Goal: Consume media (video, audio): Consume media (video, audio)

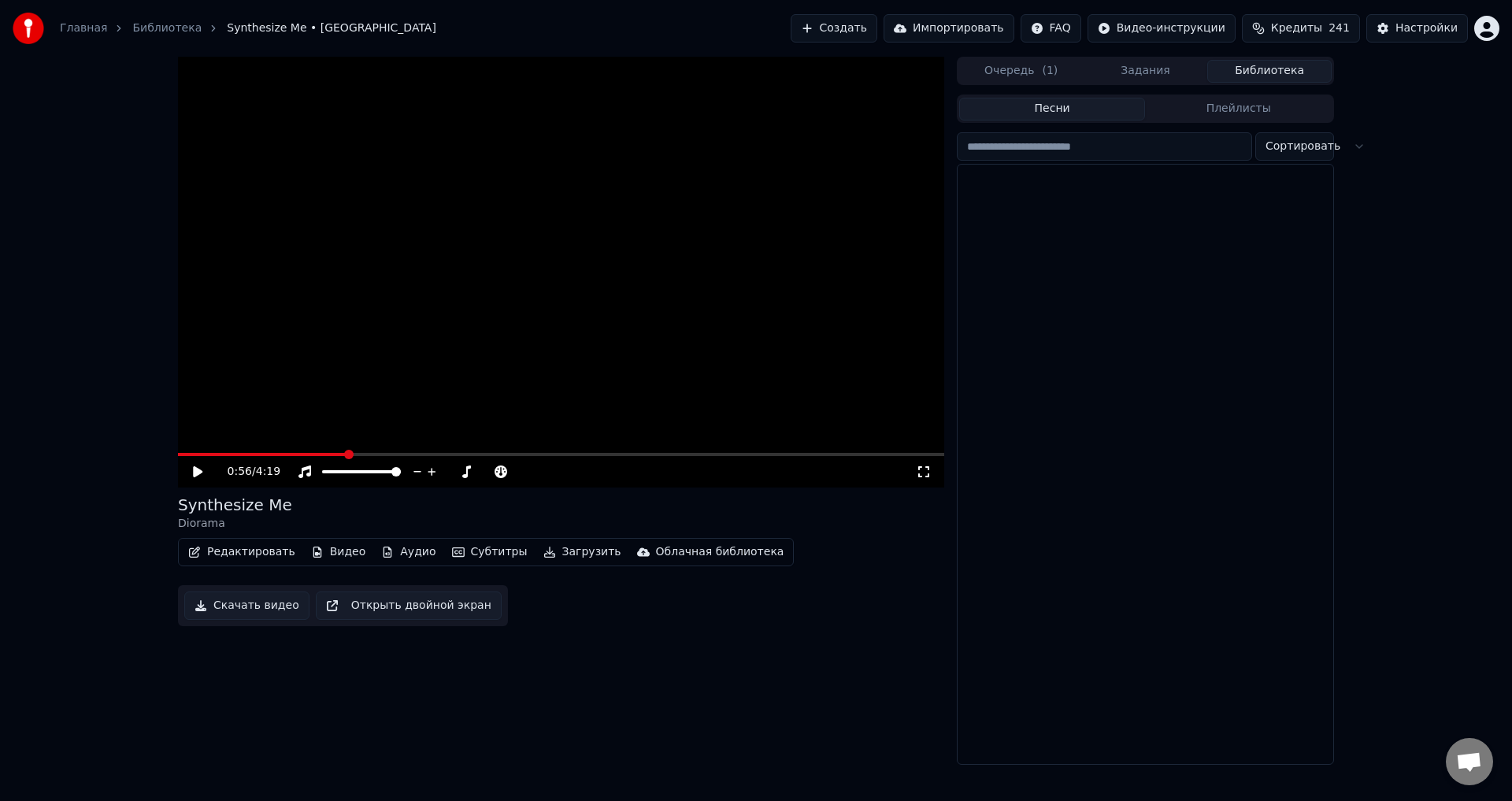
click at [1272, 73] on button "Библиотека" at bounding box center [1269, 71] width 124 height 23
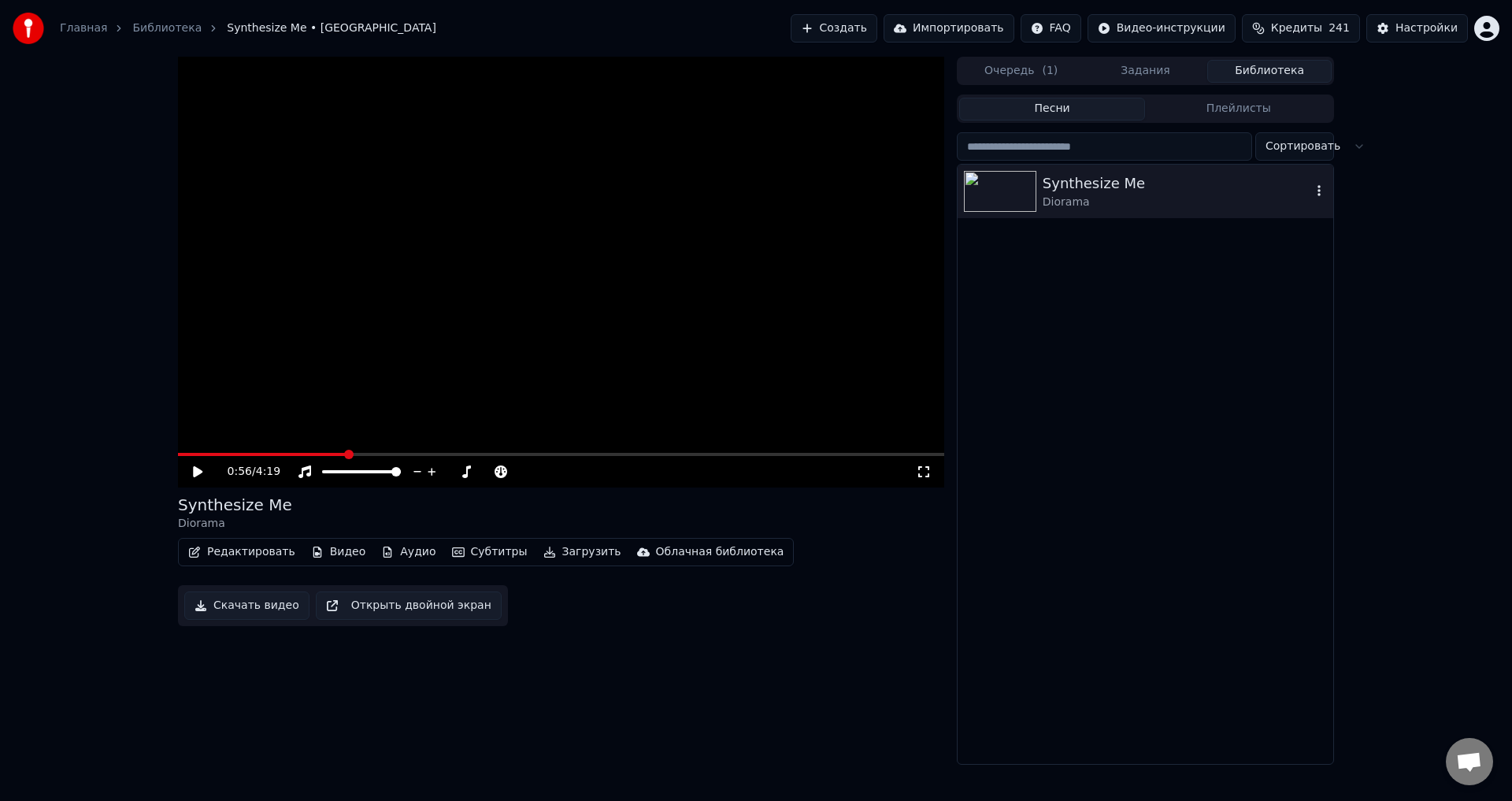
click at [1242, 185] on div "Synthesize Me" at bounding box center [1177, 183] width 269 height 22
click at [187, 454] on span at bounding box center [182, 454] width 9 height 3
click at [246, 552] on button "Редактировать" at bounding box center [241, 551] width 119 height 22
click at [330, 547] on button "Видео" at bounding box center [339, 551] width 68 height 22
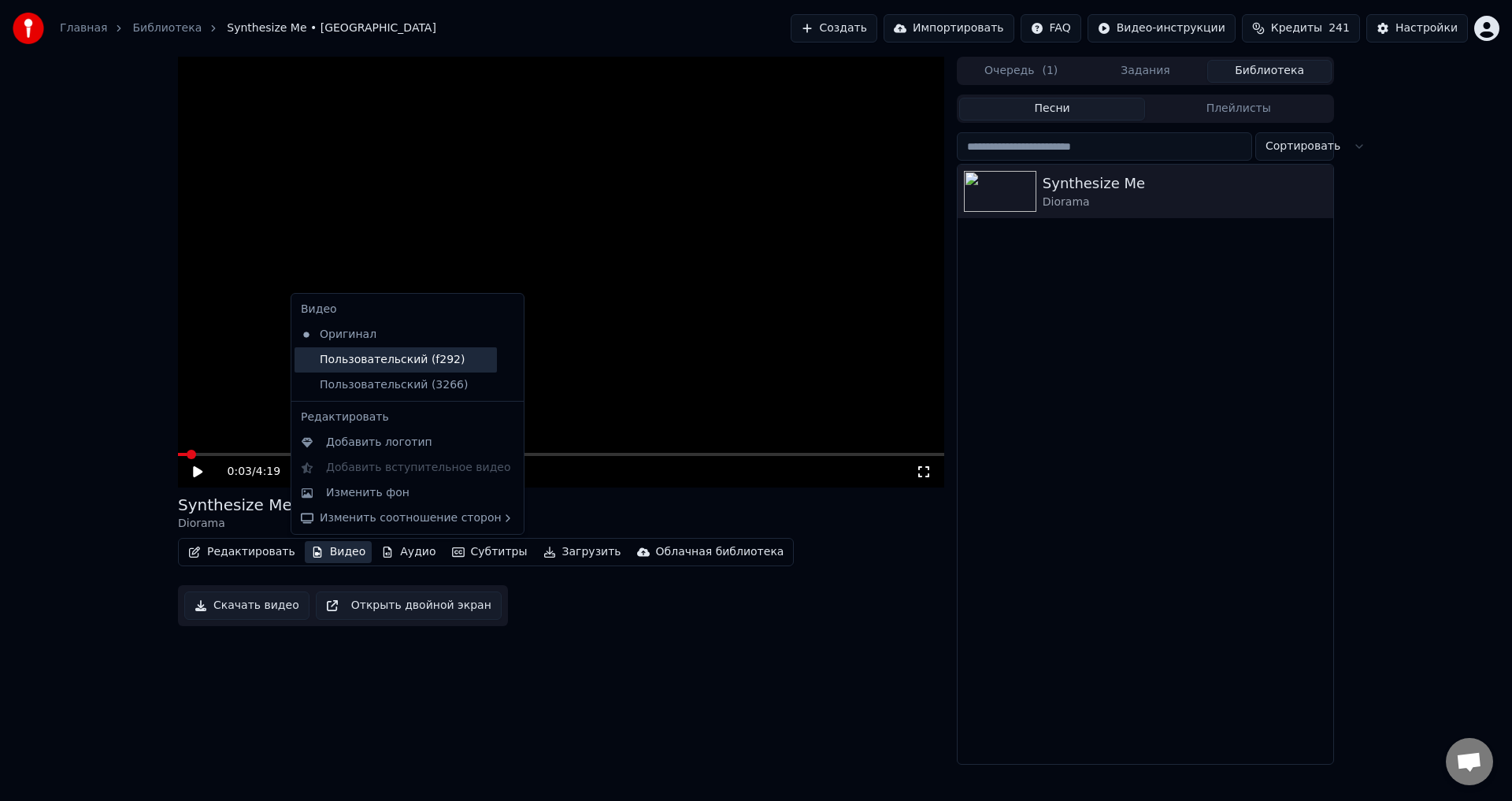
click at [365, 362] on div "Пользовательский (f292)" at bounding box center [396, 360] width 203 height 26
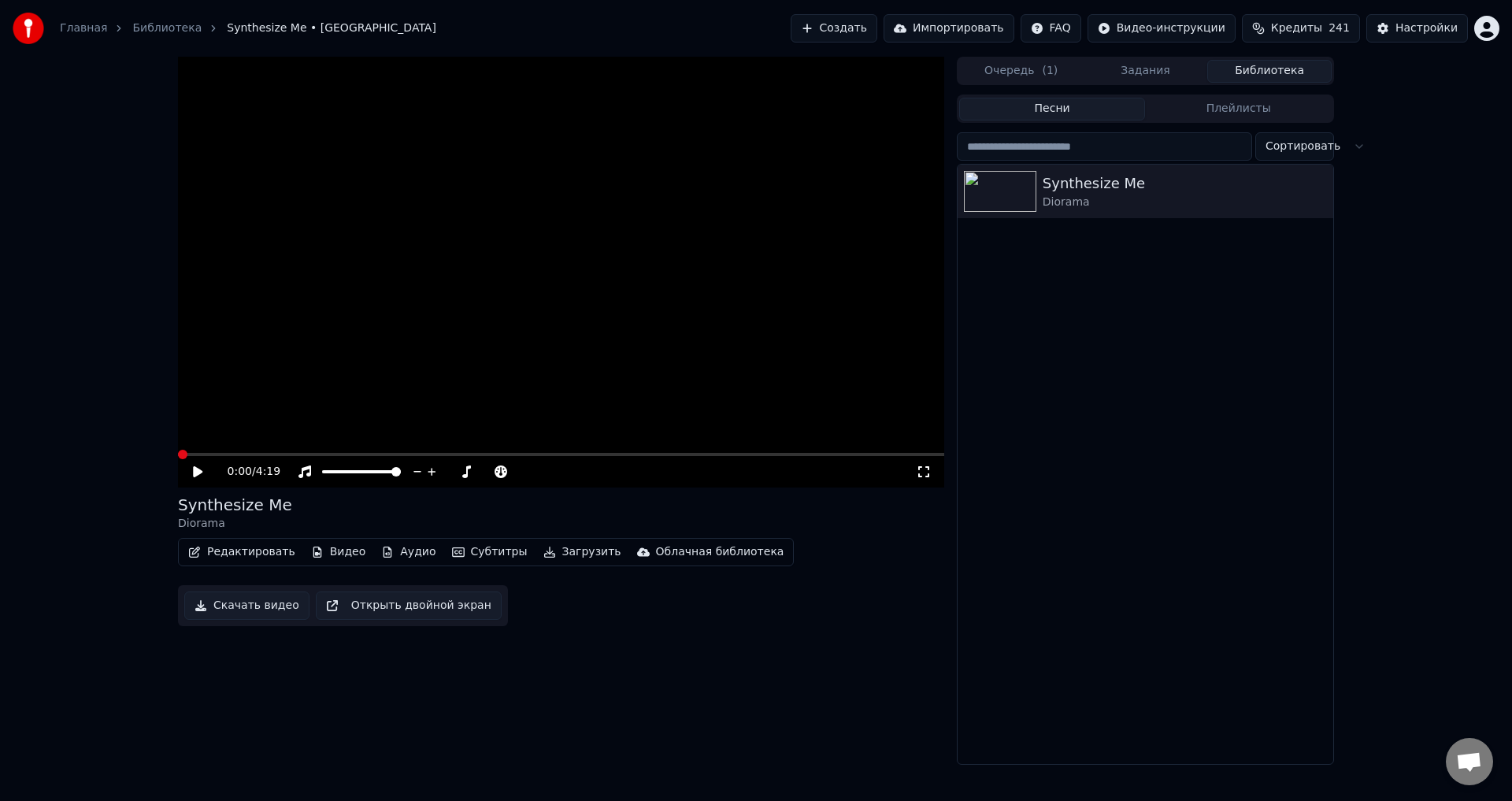
click at [329, 452] on video at bounding box center [560, 272] width 766 height 431
click at [338, 452] on video at bounding box center [560, 272] width 766 height 431
click at [194, 471] on icon at bounding box center [208, 472] width 37 height 12
click at [472, 549] on button "Субтитры" at bounding box center [489, 551] width 88 height 22
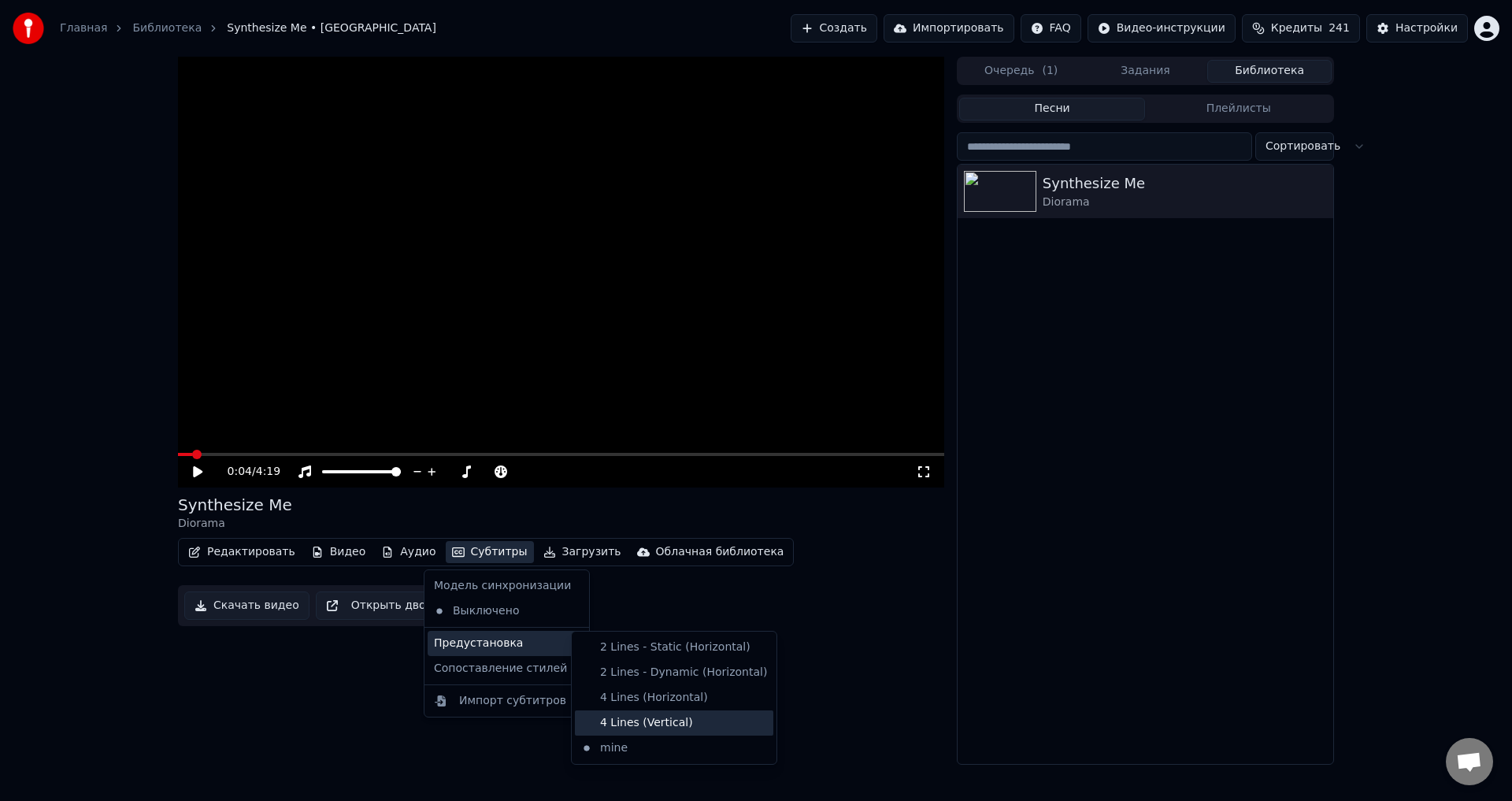
click at [667, 723] on div "4 Lines (Vertical)" at bounding box center [674, 722] width 199 height 26
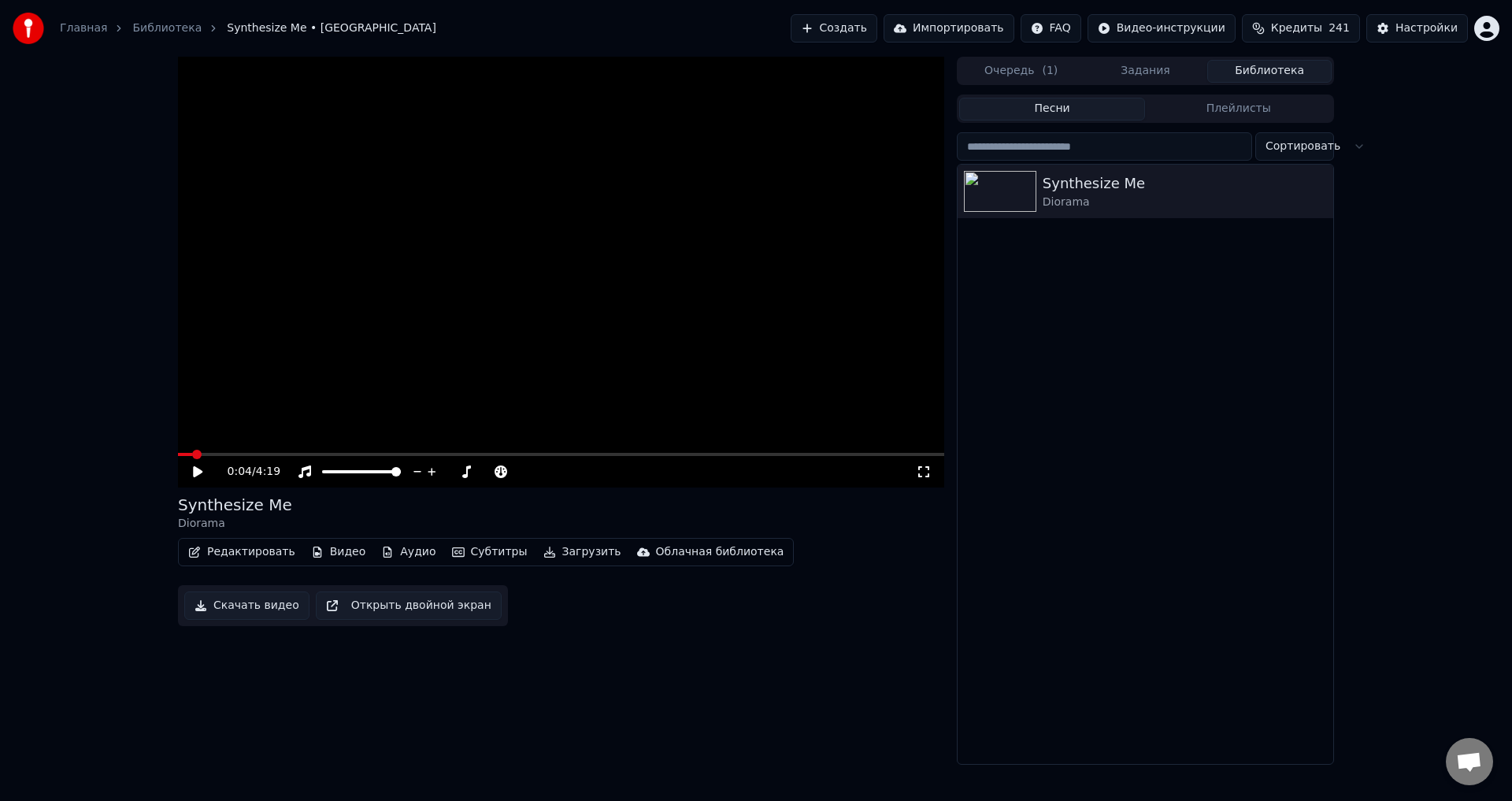
click at [485, 555] on button "Субтитры" at bounding box center [489, 551] width 88 height 22
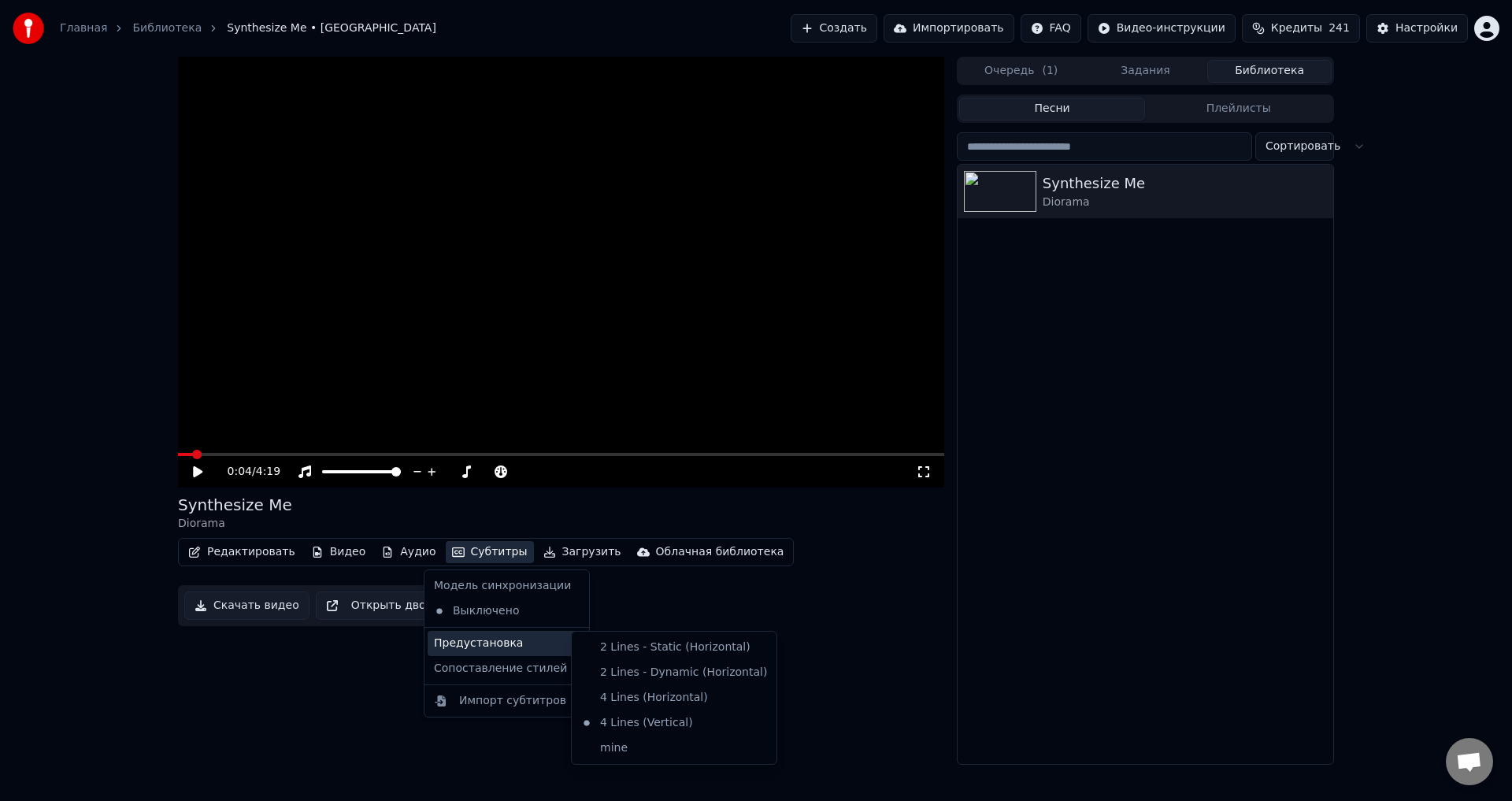
click at [518, 642] on div "Предустановка" at bounding box center [507, 643] width 158 height 26
click at [605, 751] on div "mine" at bounding box center [674, 748] width 199 height 26
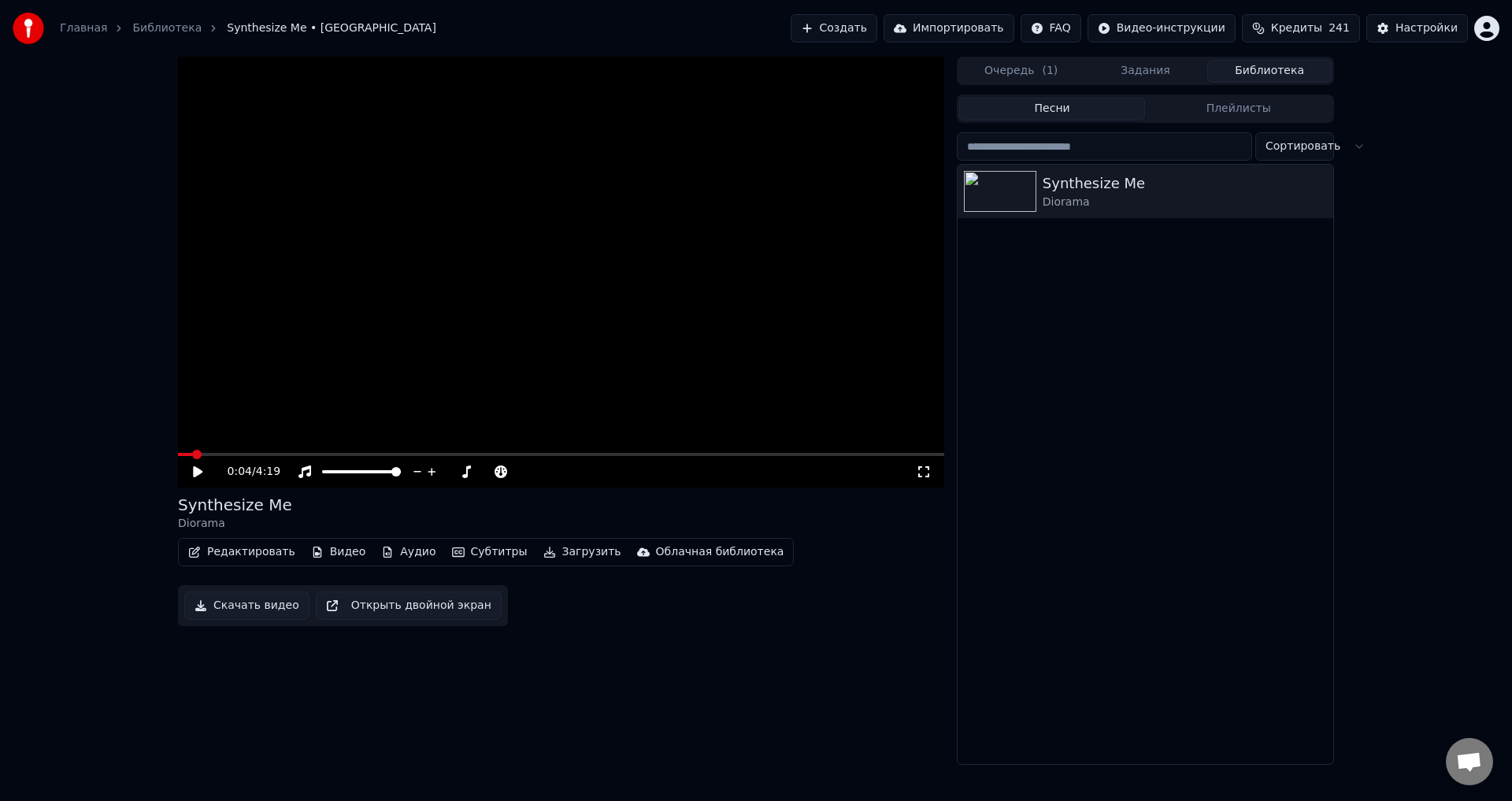
click at [195, 474] on icon at bounding box center [198, 472] width 9 height 11
click at [264, 452] on video at bounding box center [560, 272] width 766 height 431
click at [266, 455] on span at bounding box center [560, 454] width 766 height 3
click at [341, 550] on button "Видео" at bounding box center [339, 551] width 68 height 22
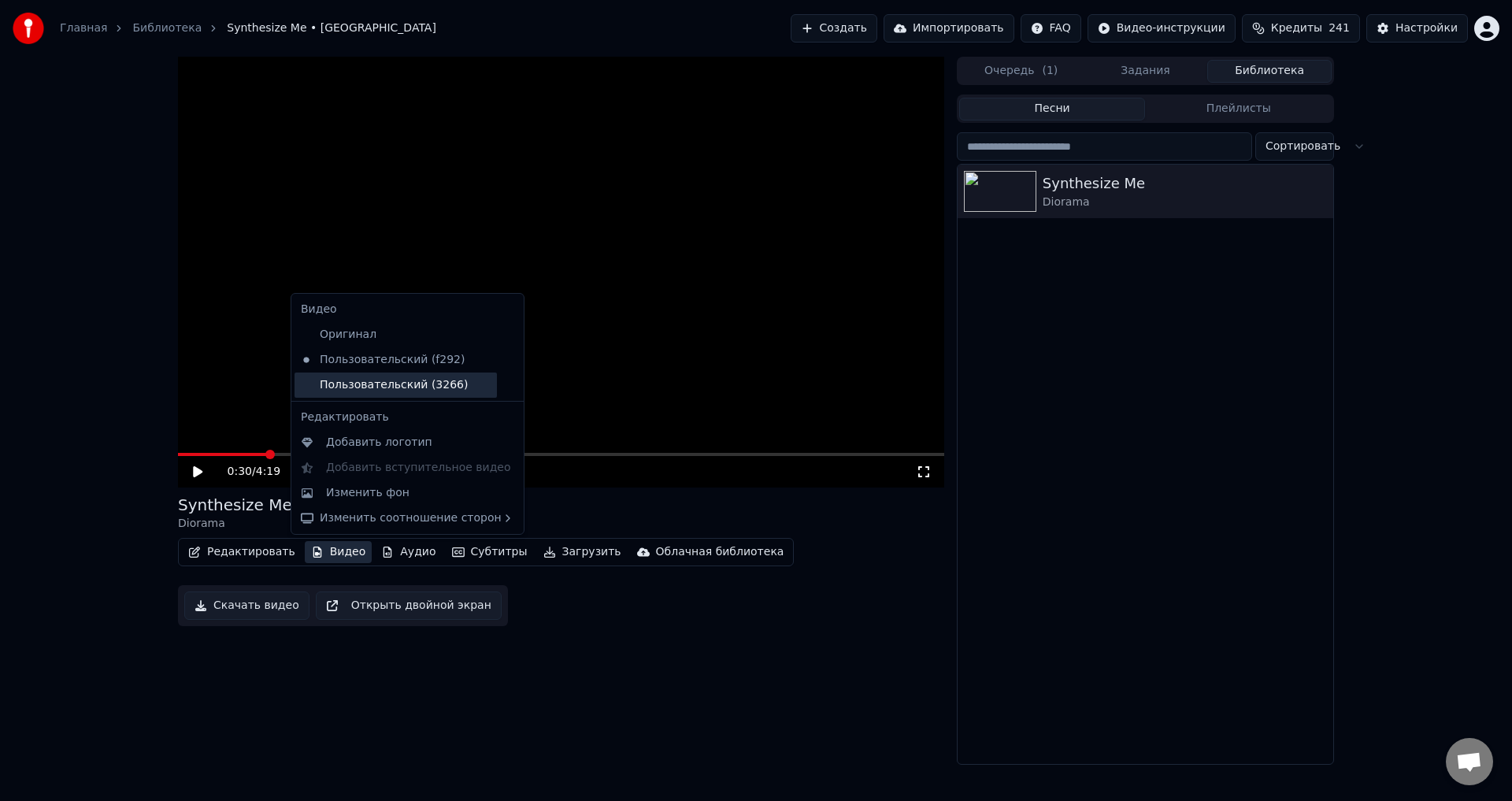
click at [371, 379] on div "Пользовательский (3266)" at bounding box center [396, 384] width 203 height 26
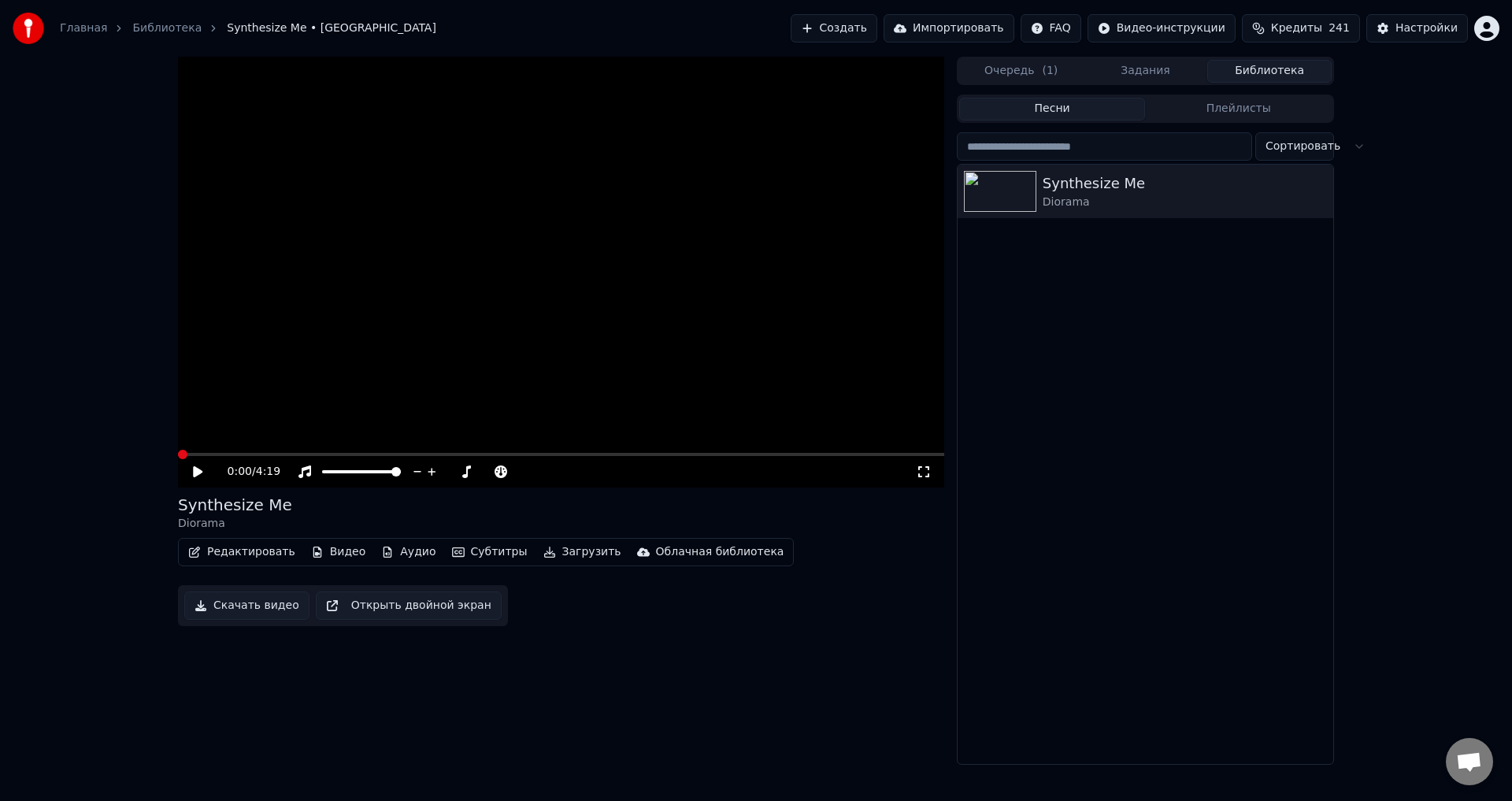
click at [329, 556] on button "Видео" at bounding box center [339, 551] width 68 height 22
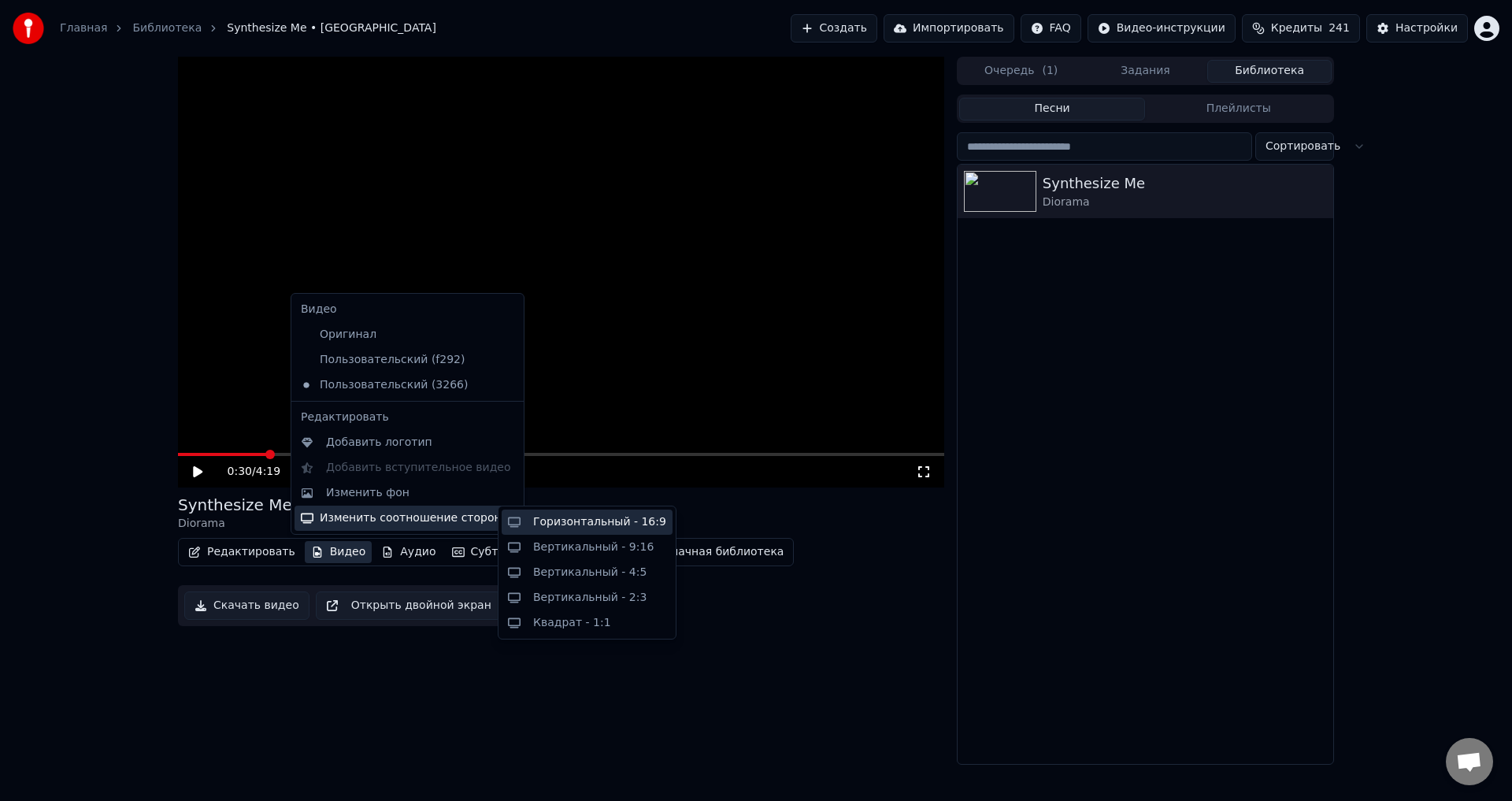
click at [615, 522] on div "Горизонтальный - 16:9" at bounding box center [599, 522] width 133 height 16
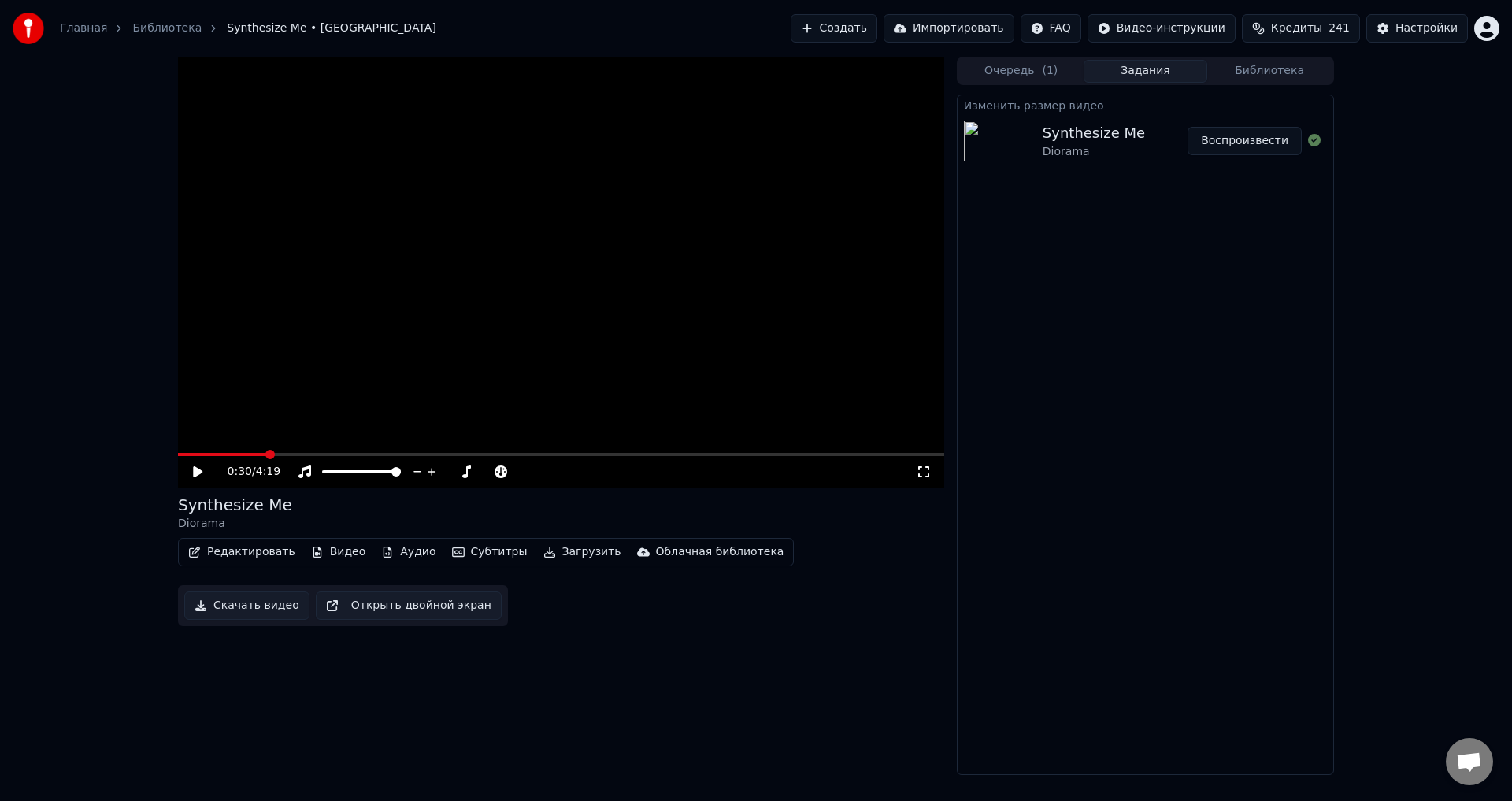
click at [198, 466] on icon at bounding box center [208, 472] width 37 height 12
click at [195, 469] on icon at bounding box center [198, 472] width 8 height 9
click at [329, 555] on button "Видео" at bounding box center [339, 551] width 68 height 22
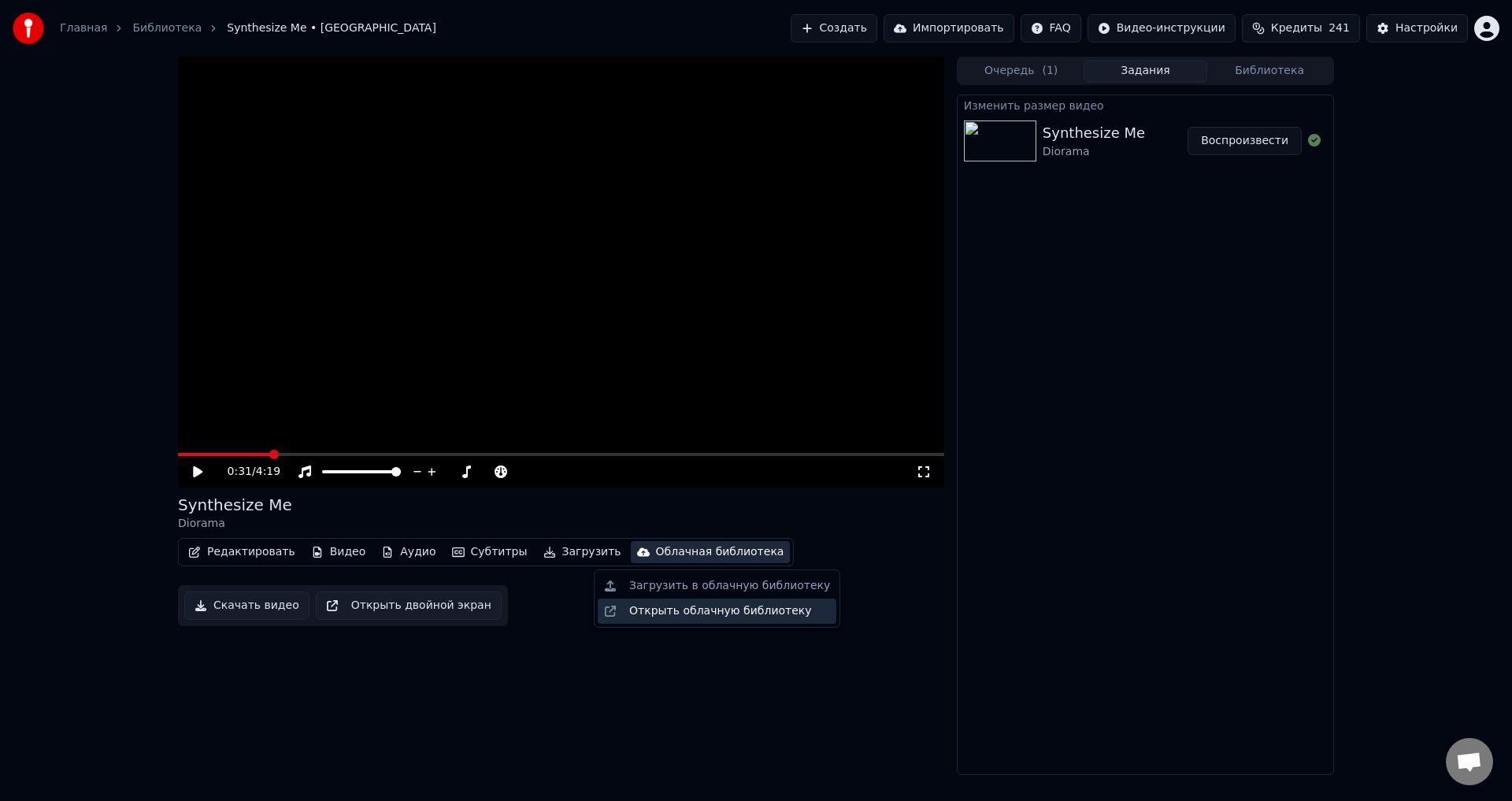
click at [695, 610] on div "Открыть облачную библиотеку" at bounding box center [720, 611] width 183 height 16
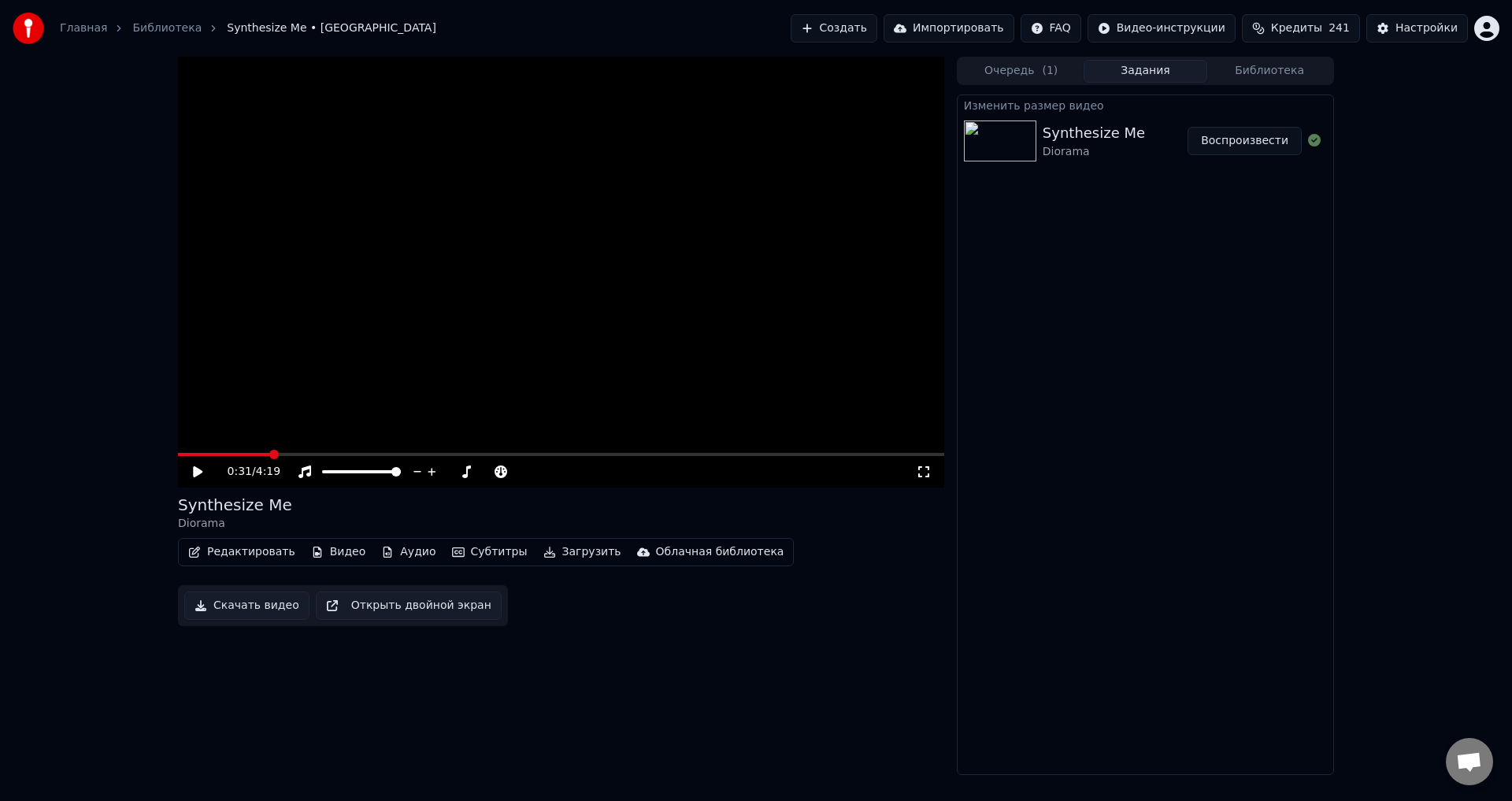
click at [1263, 66] on button "Библиотека" at bounding box center [1269, 71] width 124 height 23
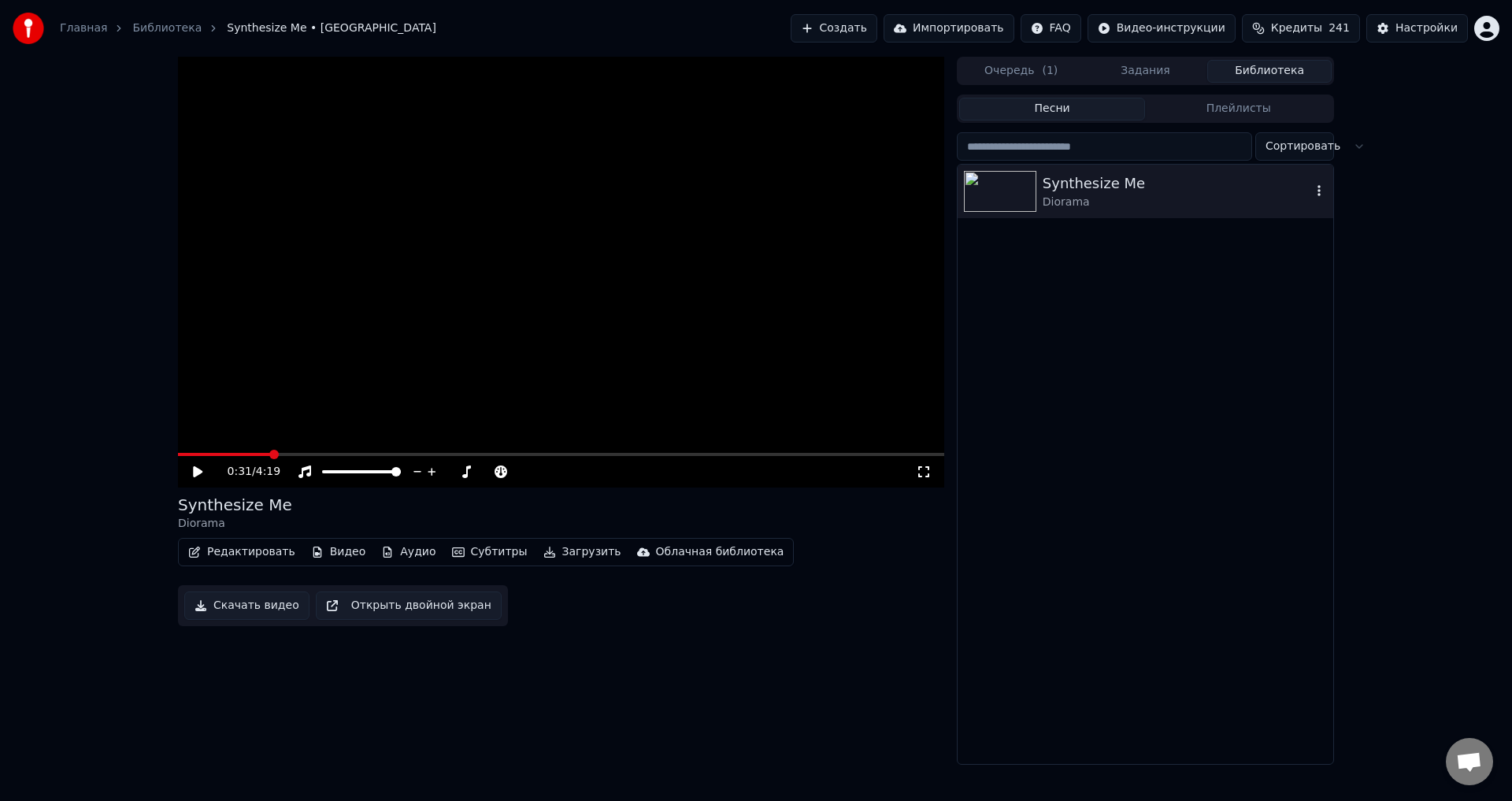
click at [1320, 191] on icon "button" at bounding box center [1318, 190] width 3 height 11
click at [1299, 273] on div "Открыть директорию" at bounding box center [1329, 271] width 189 height 26
click at [1131, 68] on button "Задания" at bounding box center [1145, 71] width 124 height 23
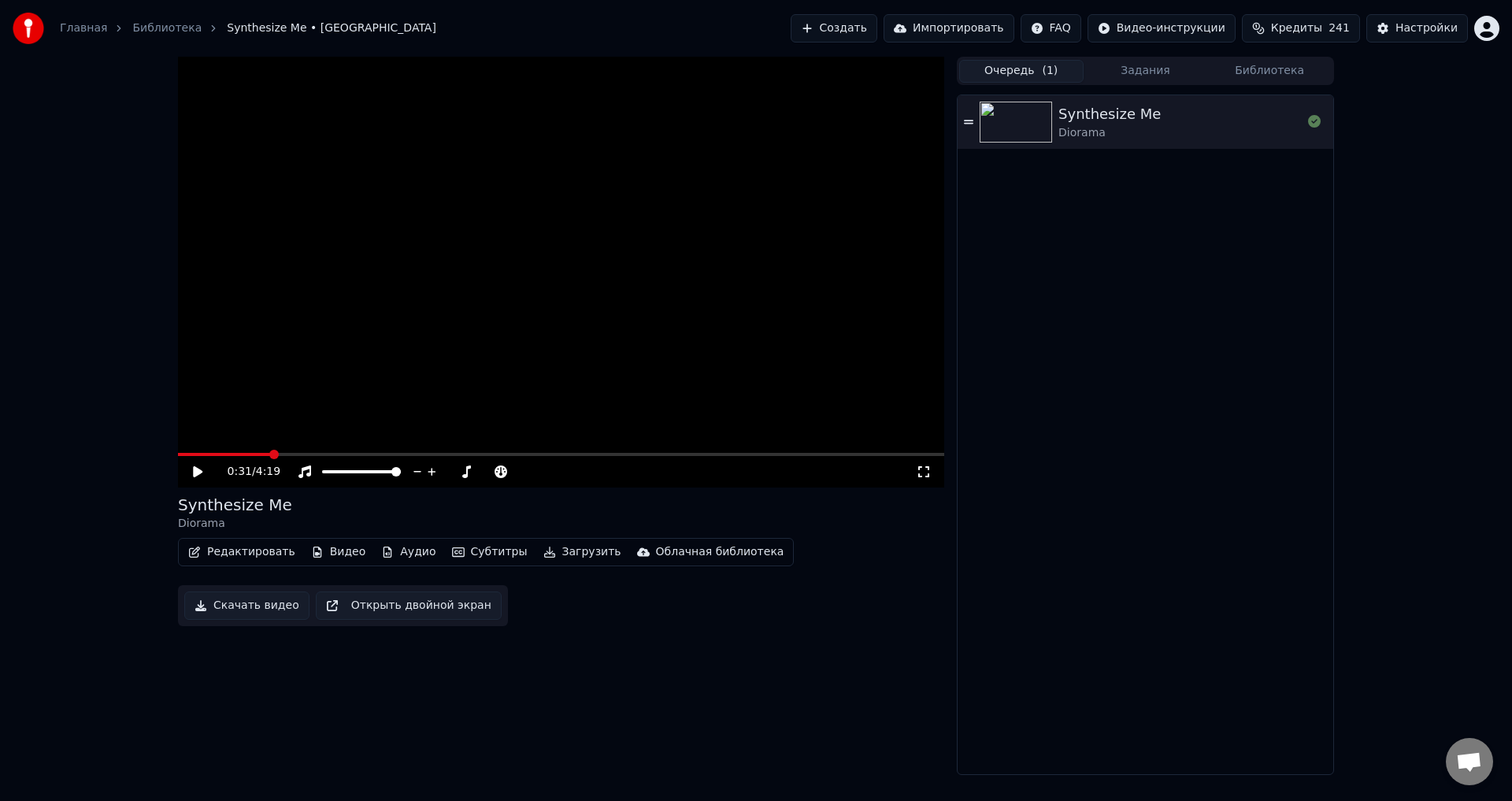
click at [1007, 78] on button "Очередь ( 1 )" at bounding box center [1021, 71] width 124 height 23
click at [1266, 67] on button "Библиотека" at bounding box center [1269, 71] width 124 height 23
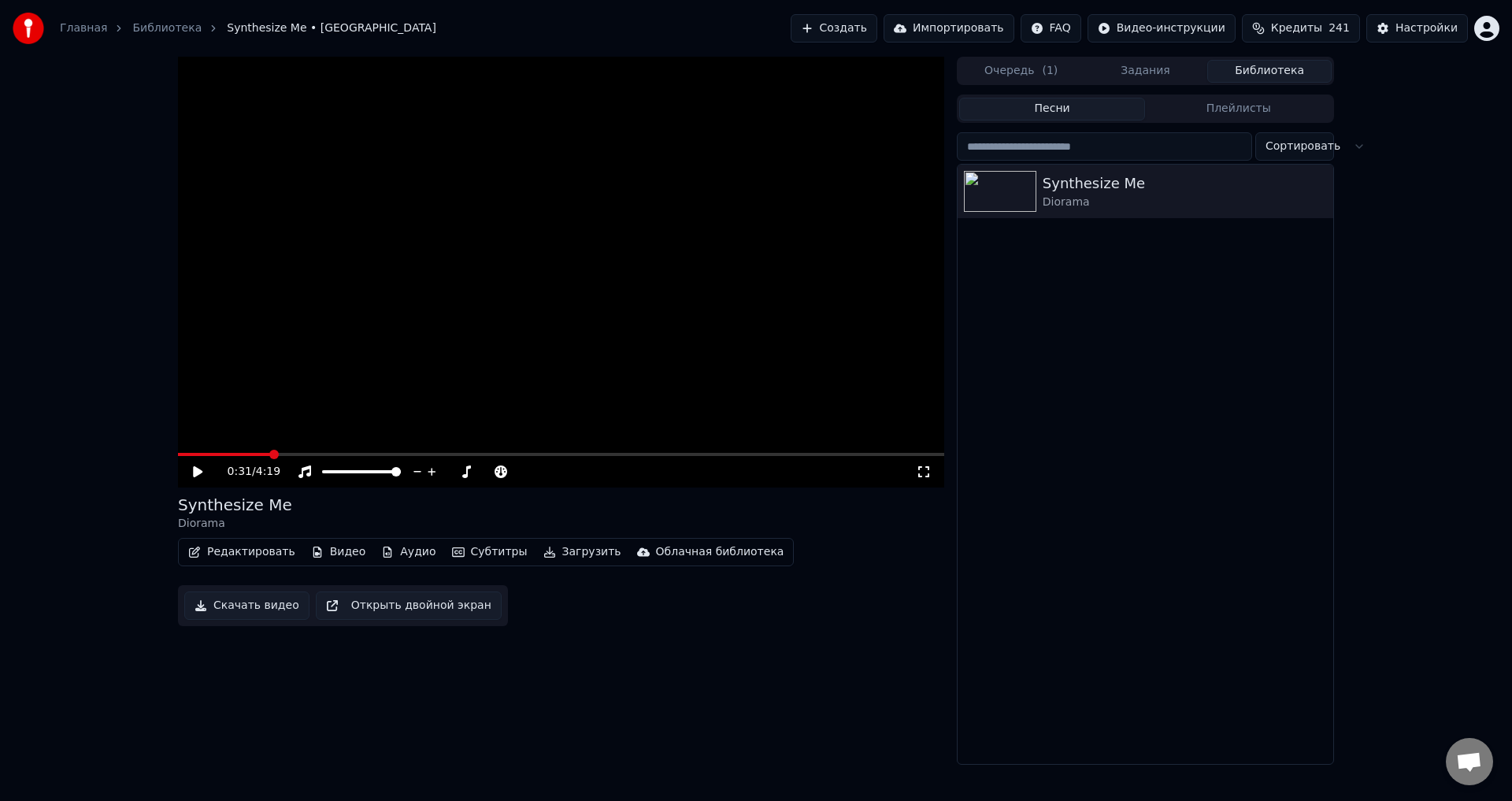
click at [475, 550] on button "Субтитры" at bounding box center [489, 551] width 88 height 22
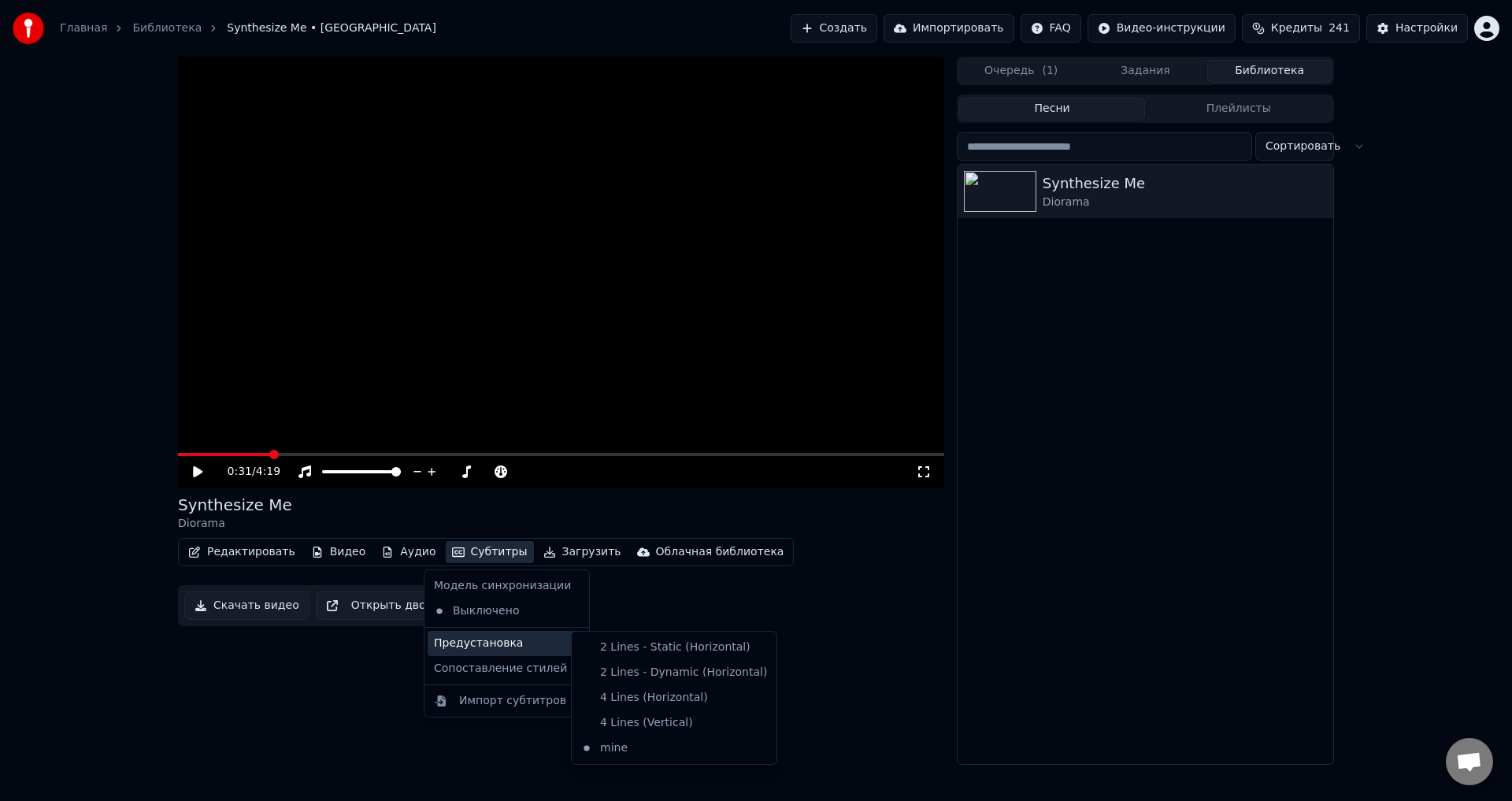
click at [495, 632] on div "Предустановка" at bounding box center [507, 643] width 158 height 26
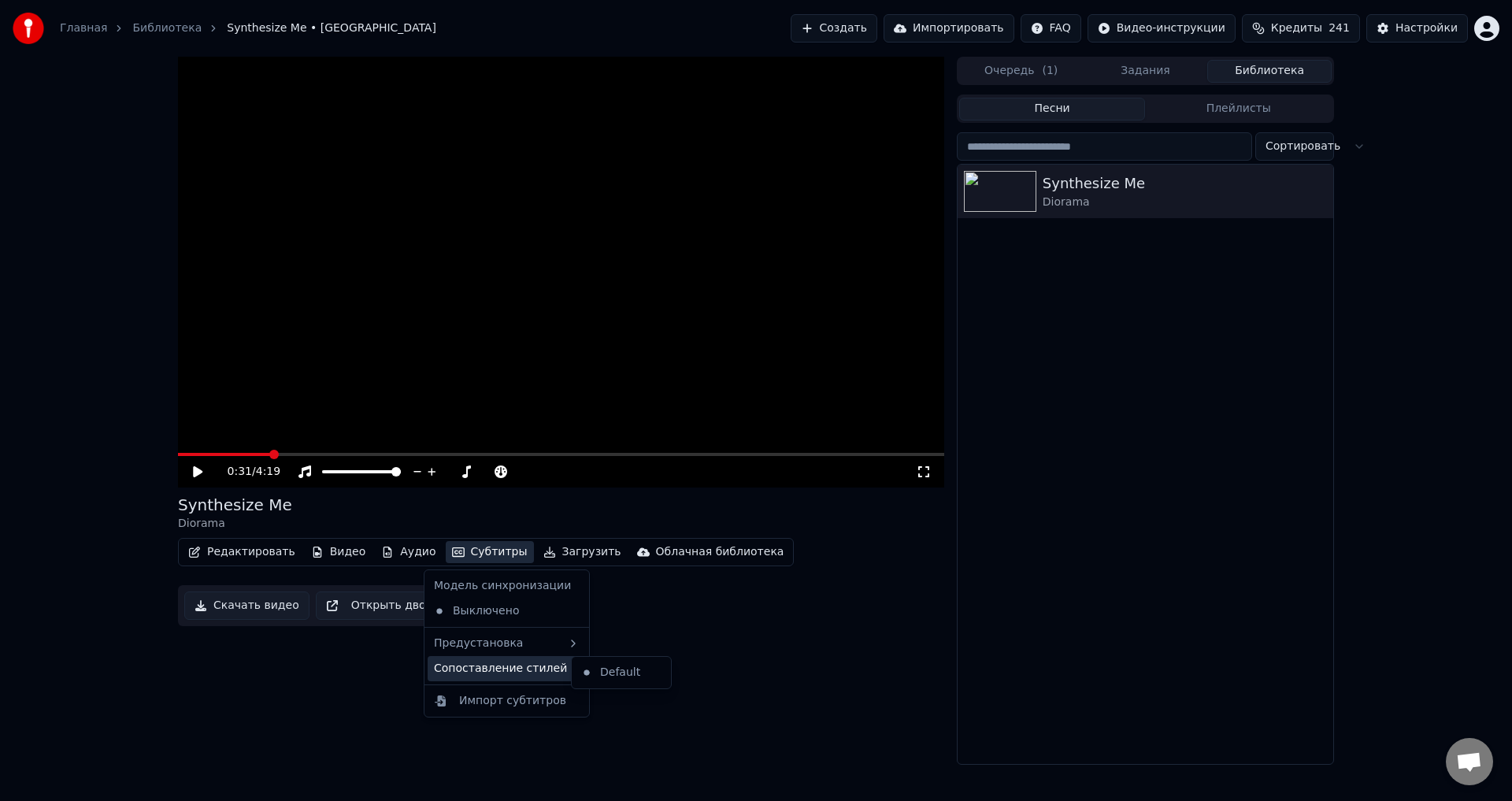
click at [500, 670] on div "Сопоставление стилей" at bounding box center [507, 668] width 158 height 26
click at [490, 703] on div "Импорт субтитров" at bounding box center [512, 701] width 107 height 16
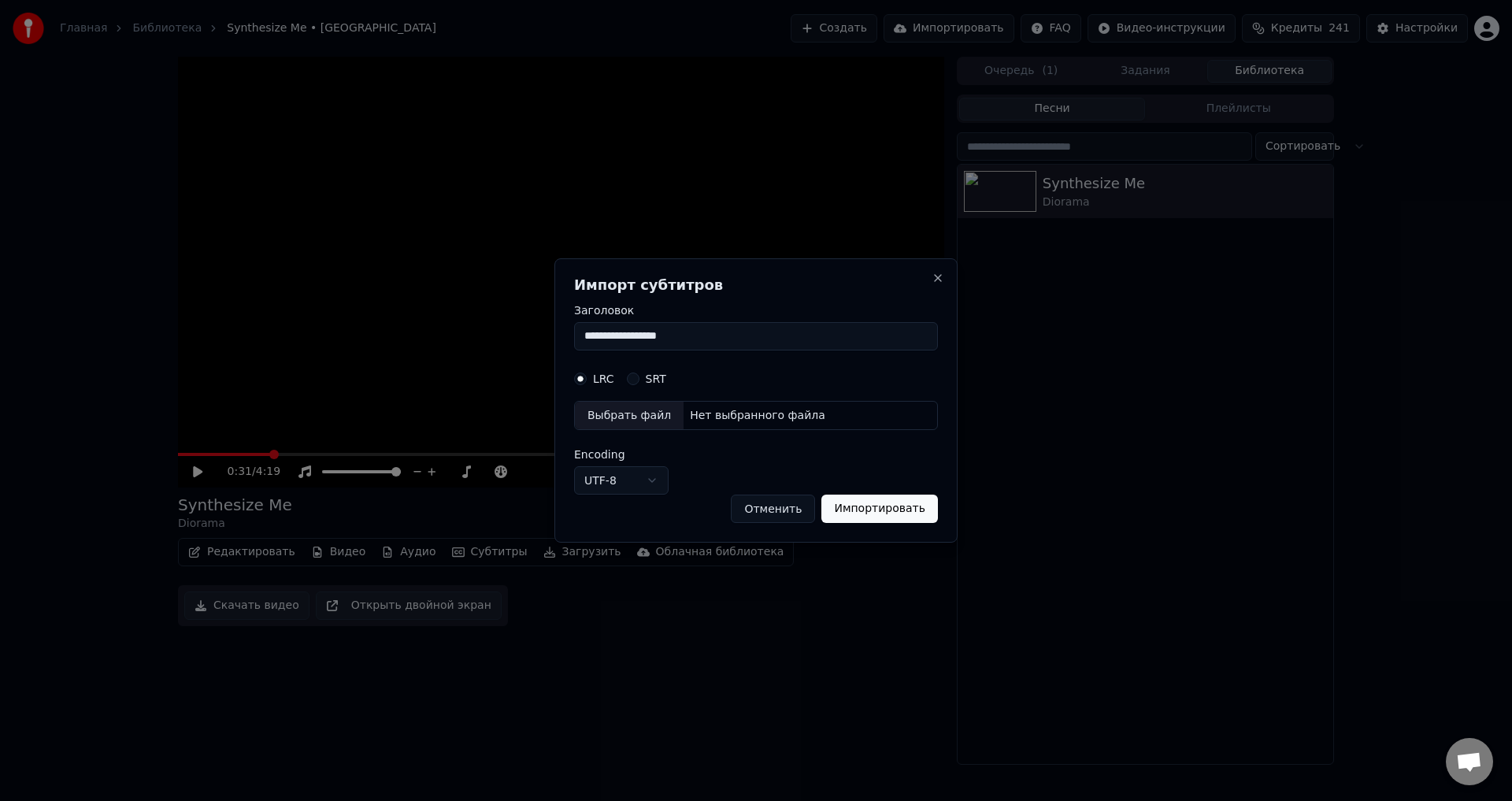
click at [788, 507] on button "Отменить" at bounding box center [773, 508] width 84 height 28
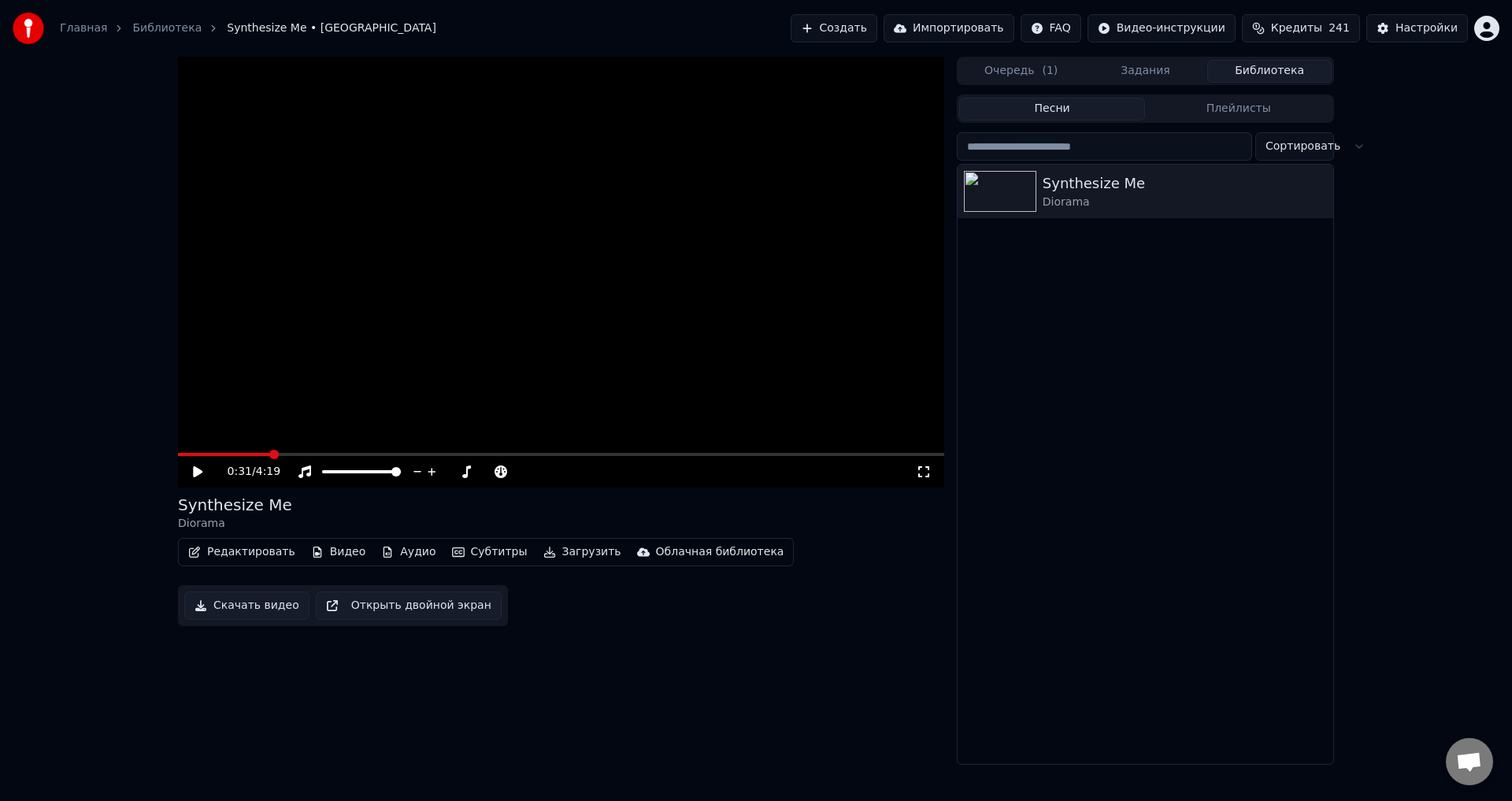
click at [660, 689] on div "0:31 / 4:19 Synthesize Me Diorama Редактировать Видео Аудио Субтитры Загрузить …" at bounding box center [560, 411] width 766 height 708
